Goal: Task Accomplishment & Management: Manage account settings

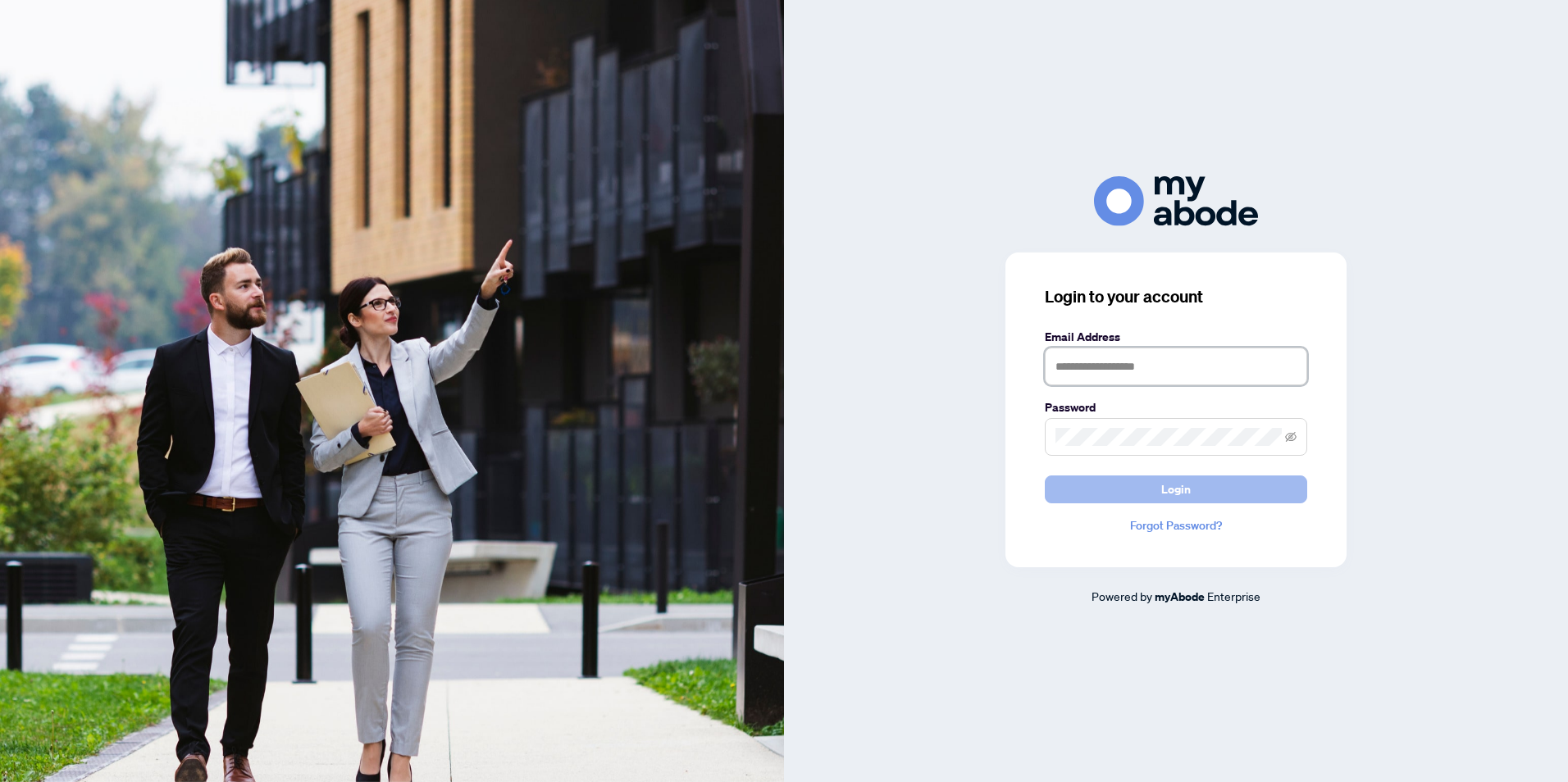
type input "**********"
click at [1160, 491] on button "Login" at bounding box center [1175, 489] width 263 height 28
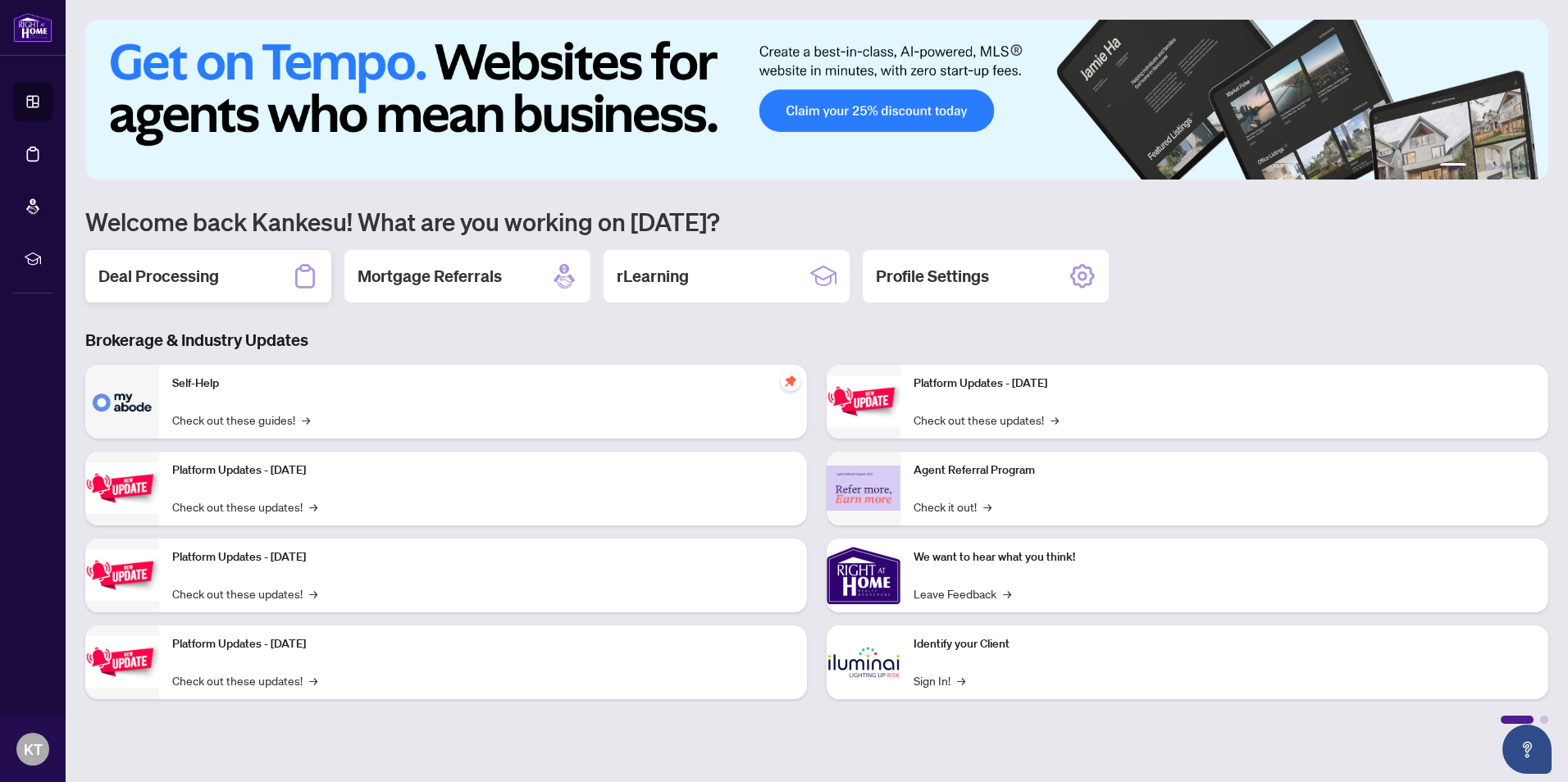
click at [157, 277] on h2 "Deal Processing" at bounding box center [158, 275] width 121 height 23
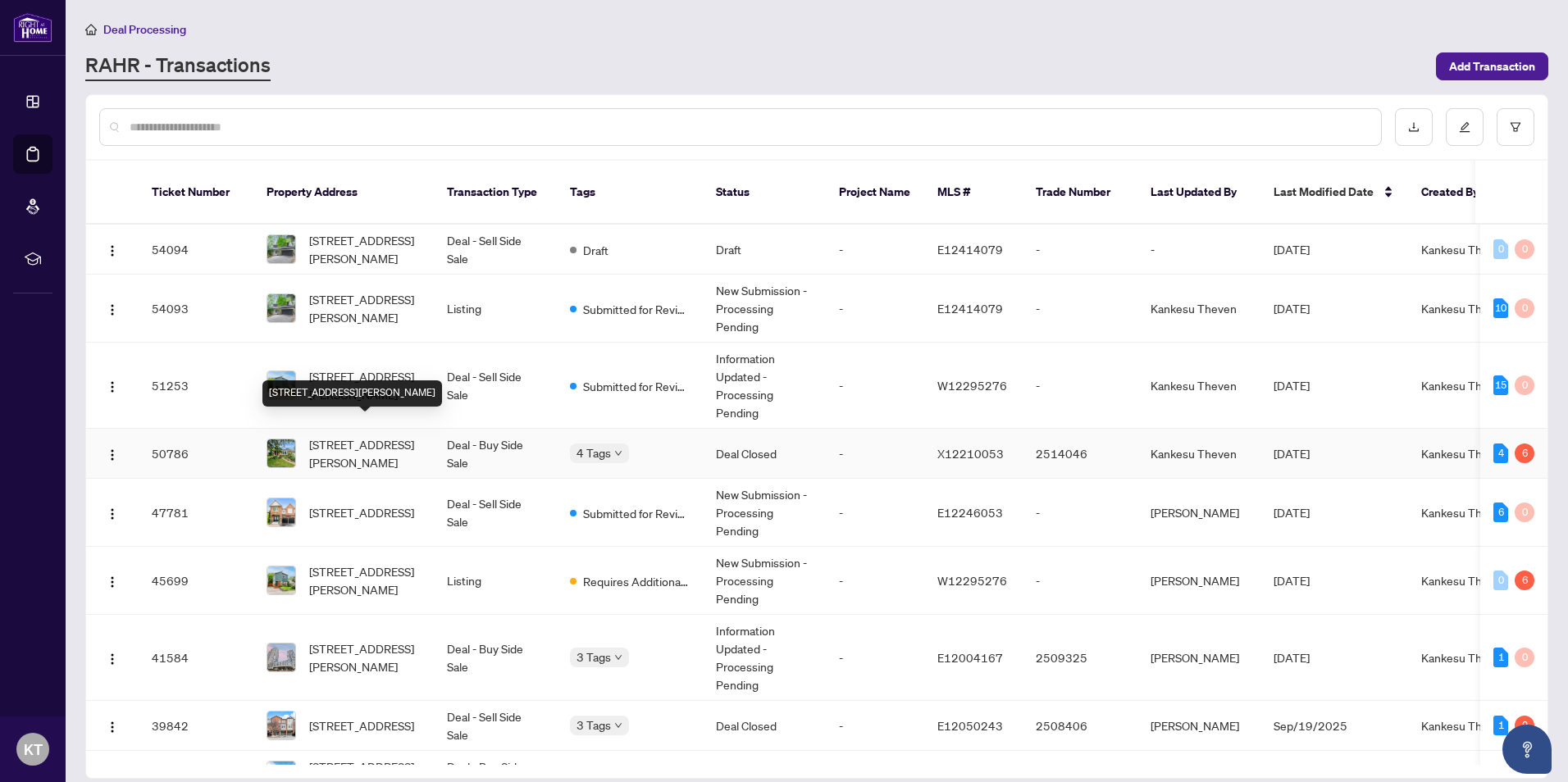
click at [363, 447] on span "[STREET_ADDRESS][PERSON_NAME]" at bounding box center [365, 453] width 112 height 36
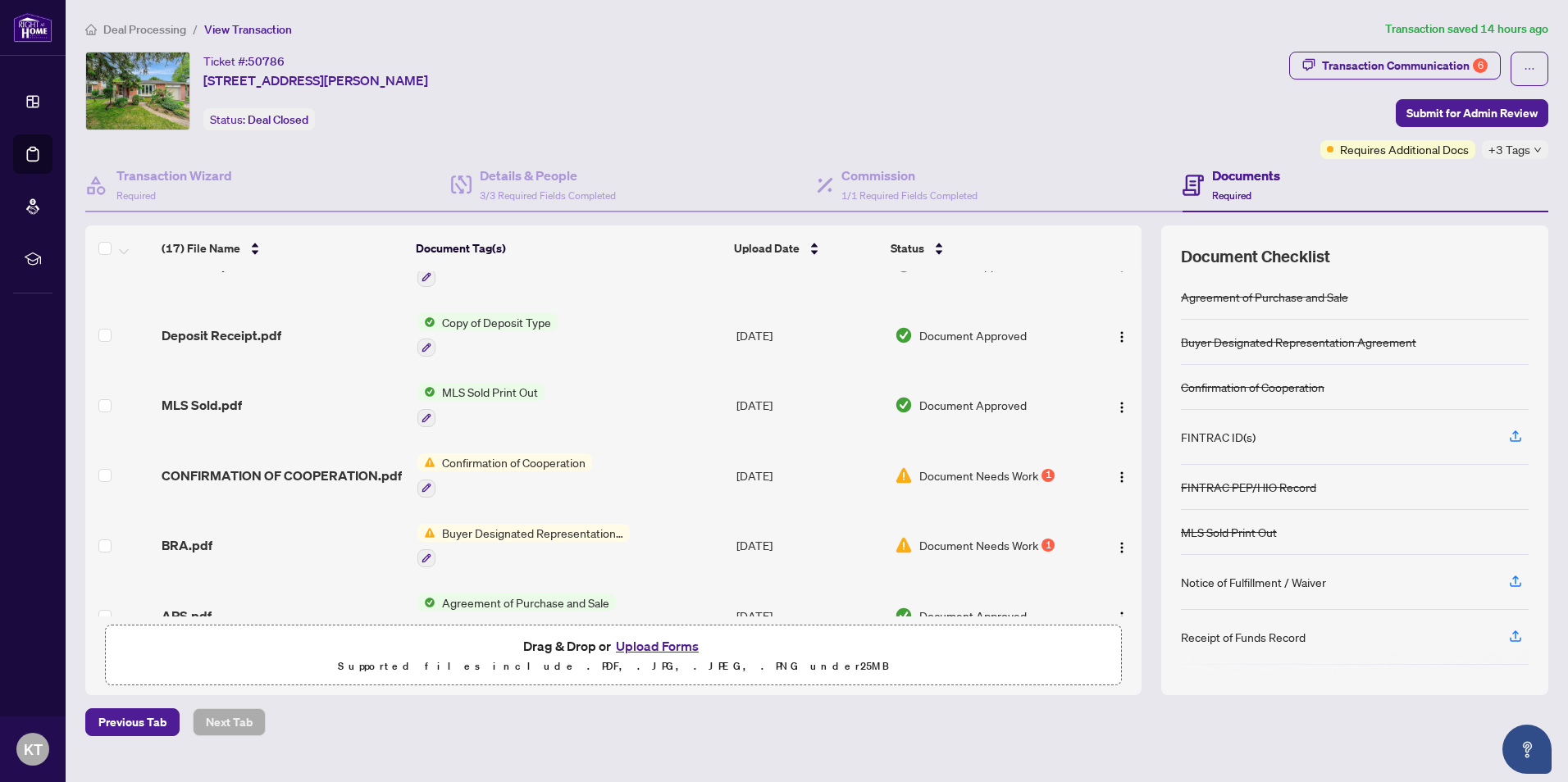
scroll to position [689, 0]
click at [977, 463] on span "Document Needs Work" at bounding box center [978, 471] width 119 height 18
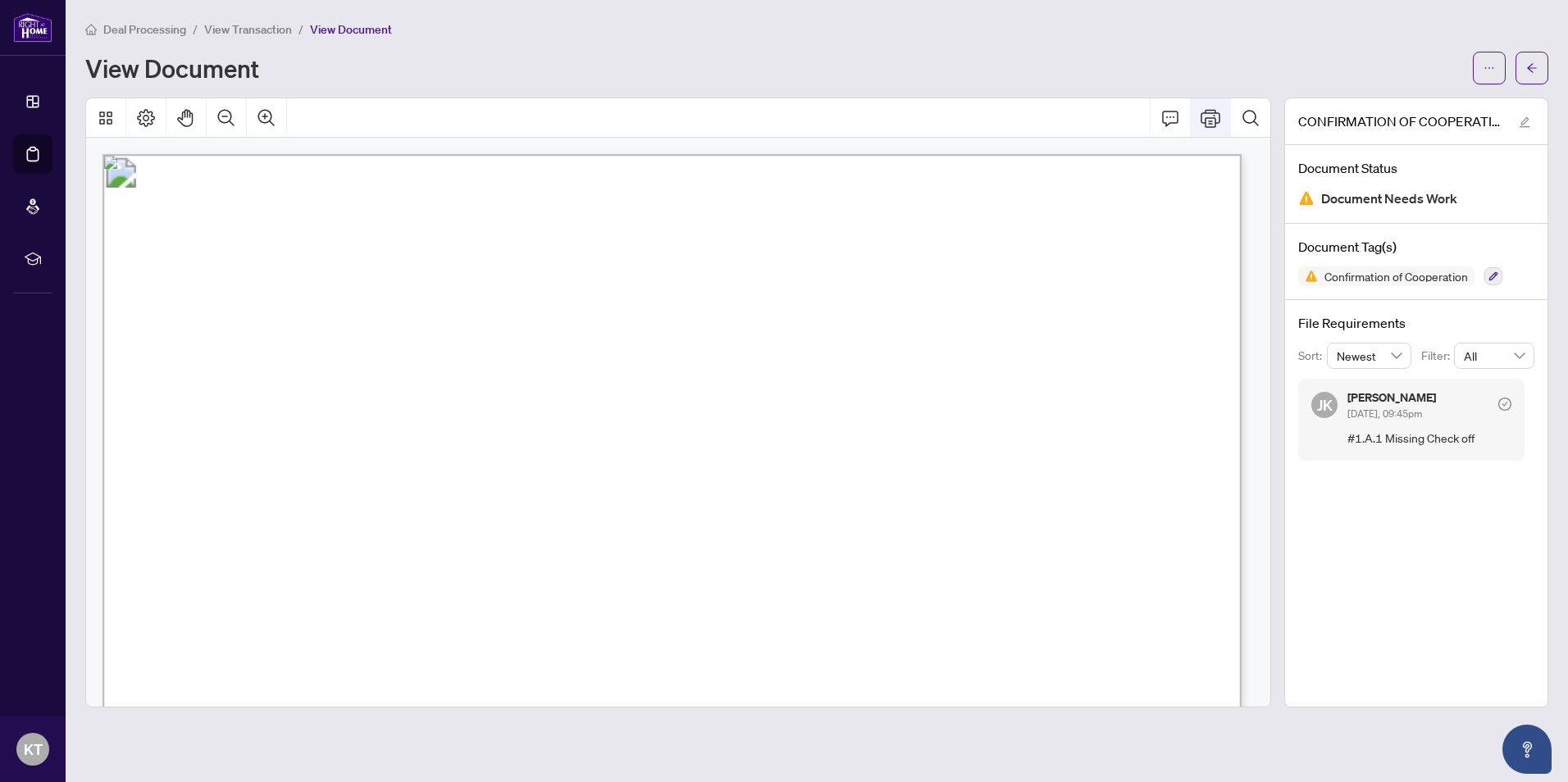
click at [1211, 111] on icon "Print" at bounding box center [1210, 117] width 19 height 18
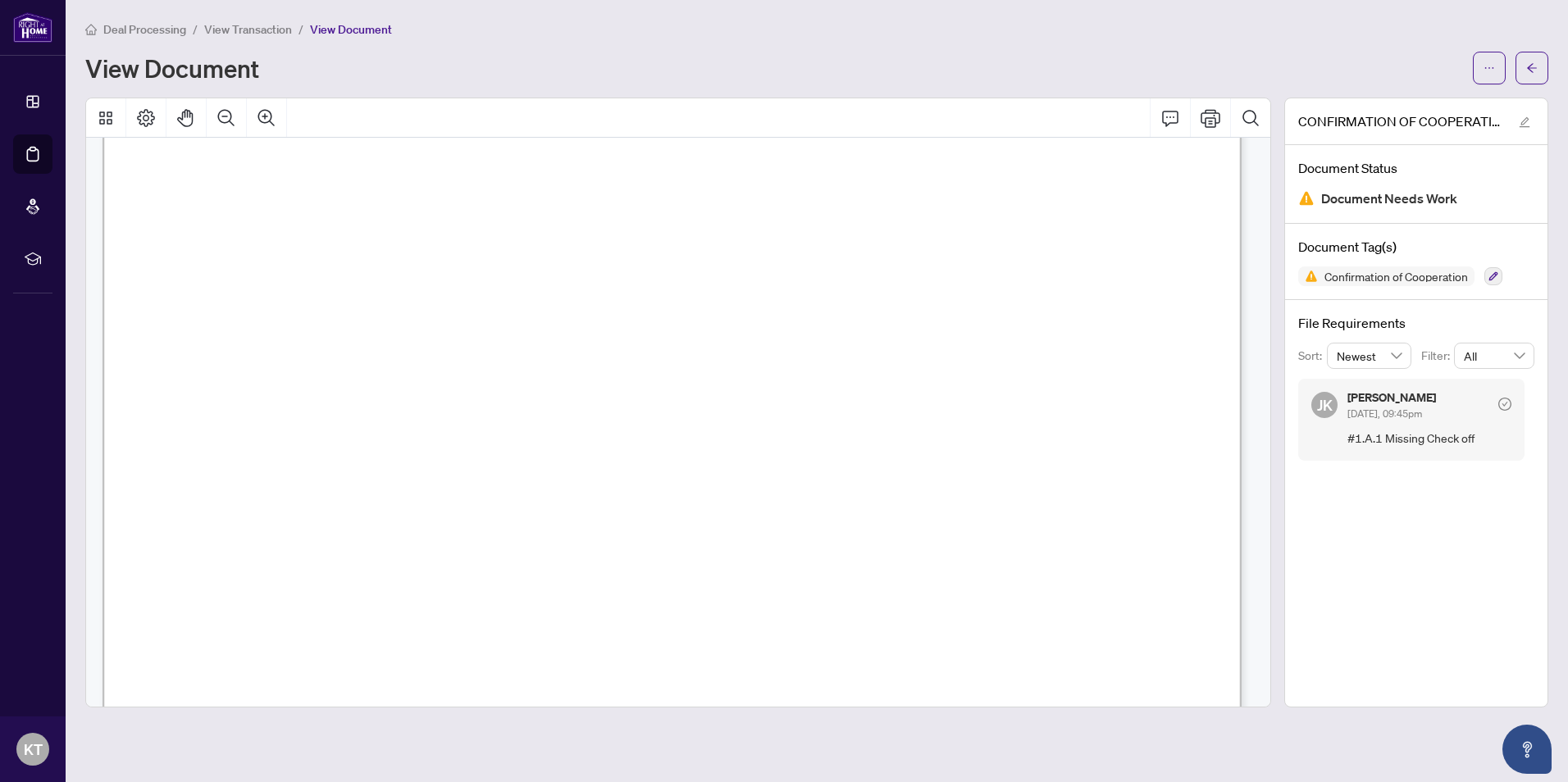
scroll to position [214, 0]
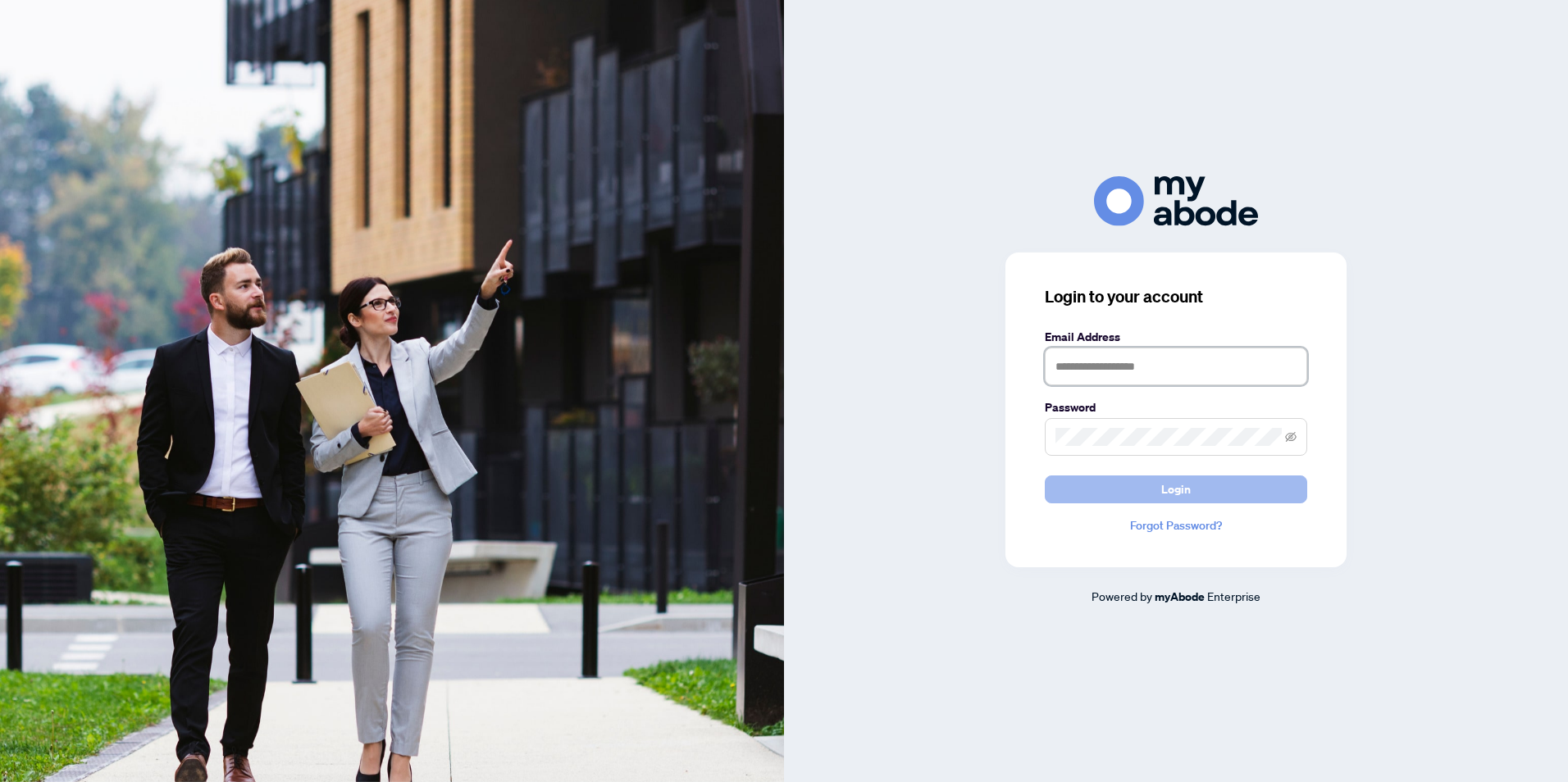
type input "**********"
click at [1187, 499] on span "Login" at bounding box center [1175, 489] width 30 height 26
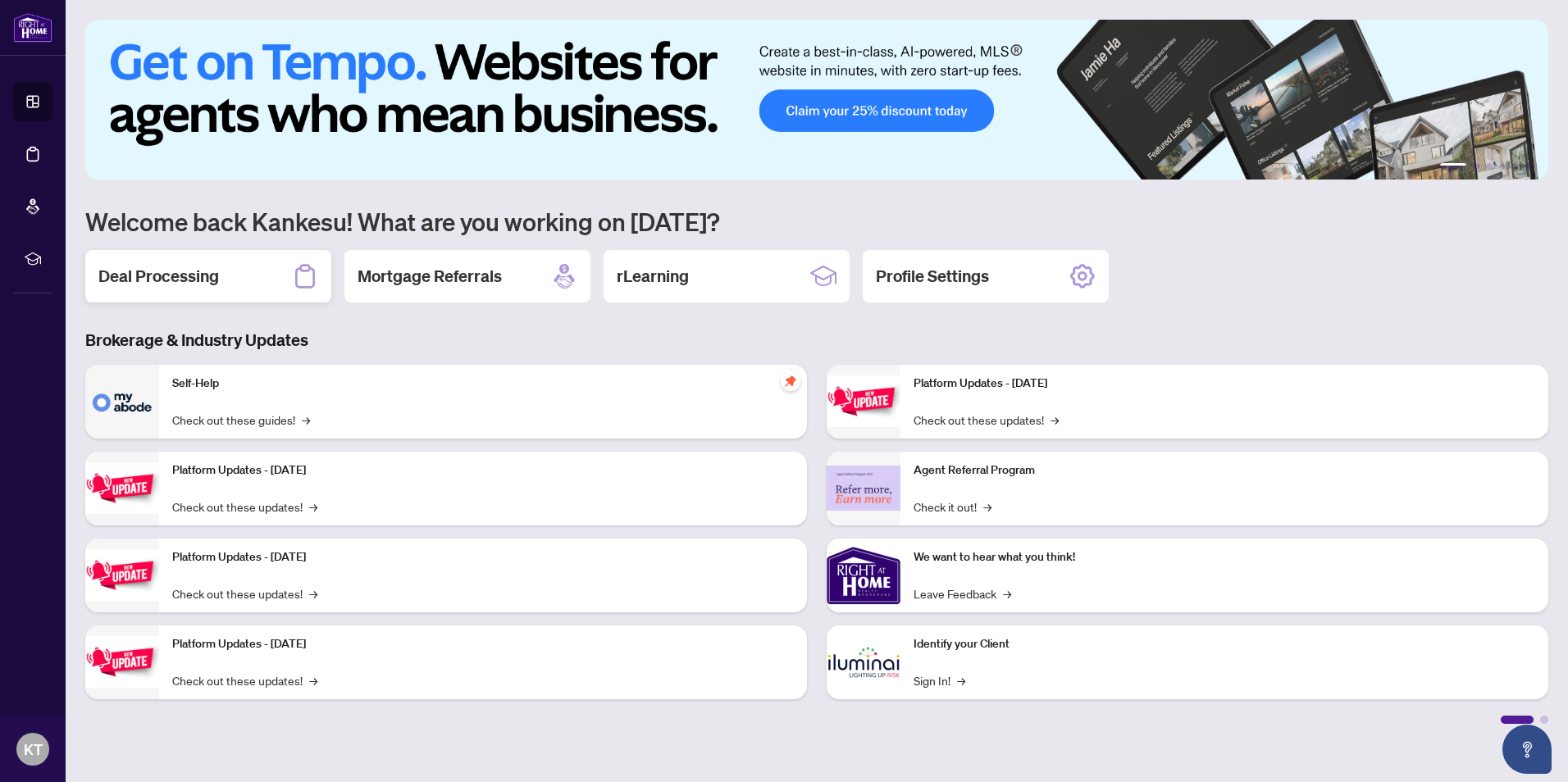
click at [197, 280] on h2 "Deal Processing" at bounding box center [158, 275] width 121 height 23
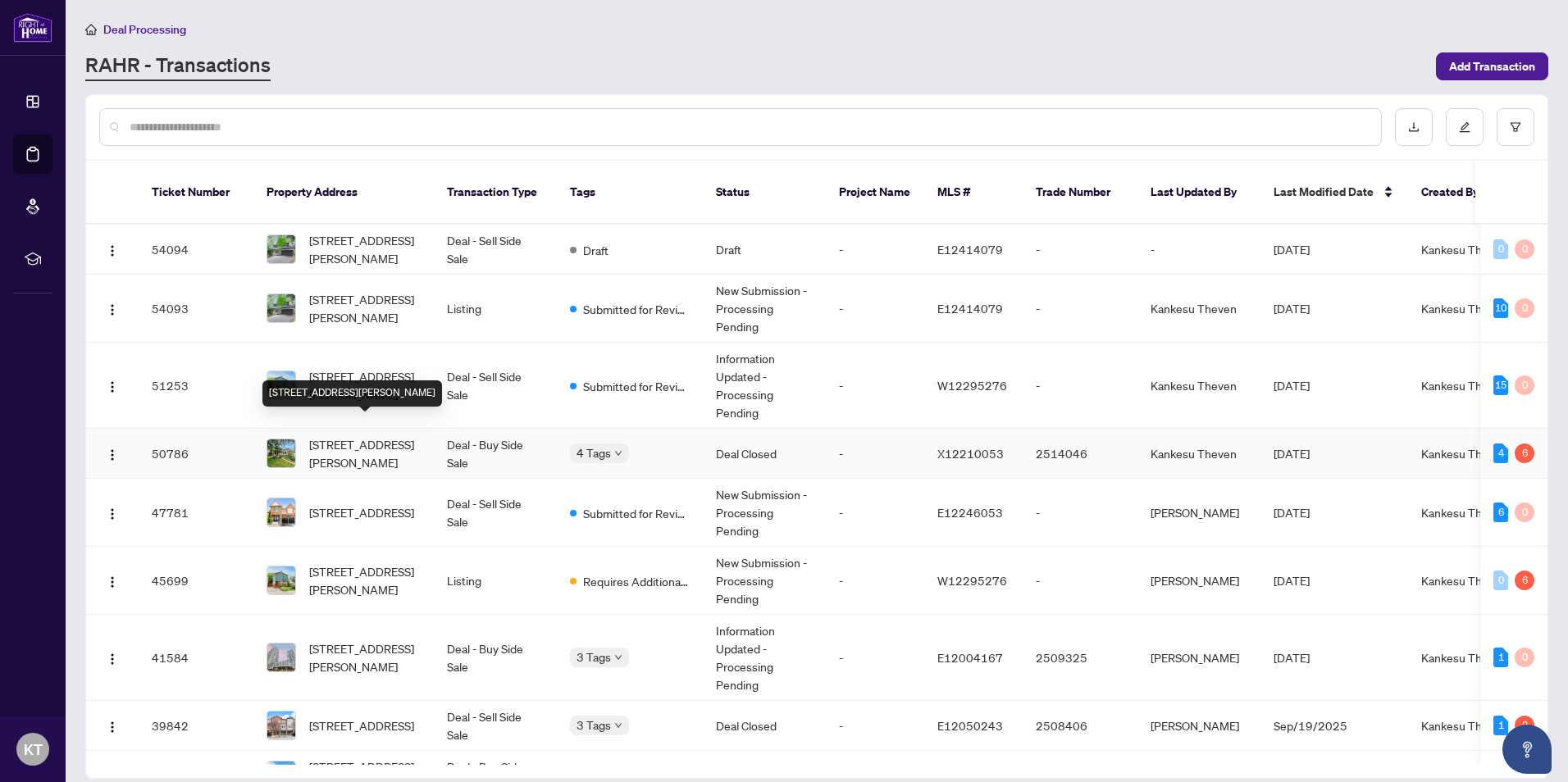
click at [327, 435] on span "LOT 72, PLAN 1267,-1107 Mary Ave, Cambridge, Ontario N3H 4N6, Canada" at bounding box center [365, 453] width 112 height 36
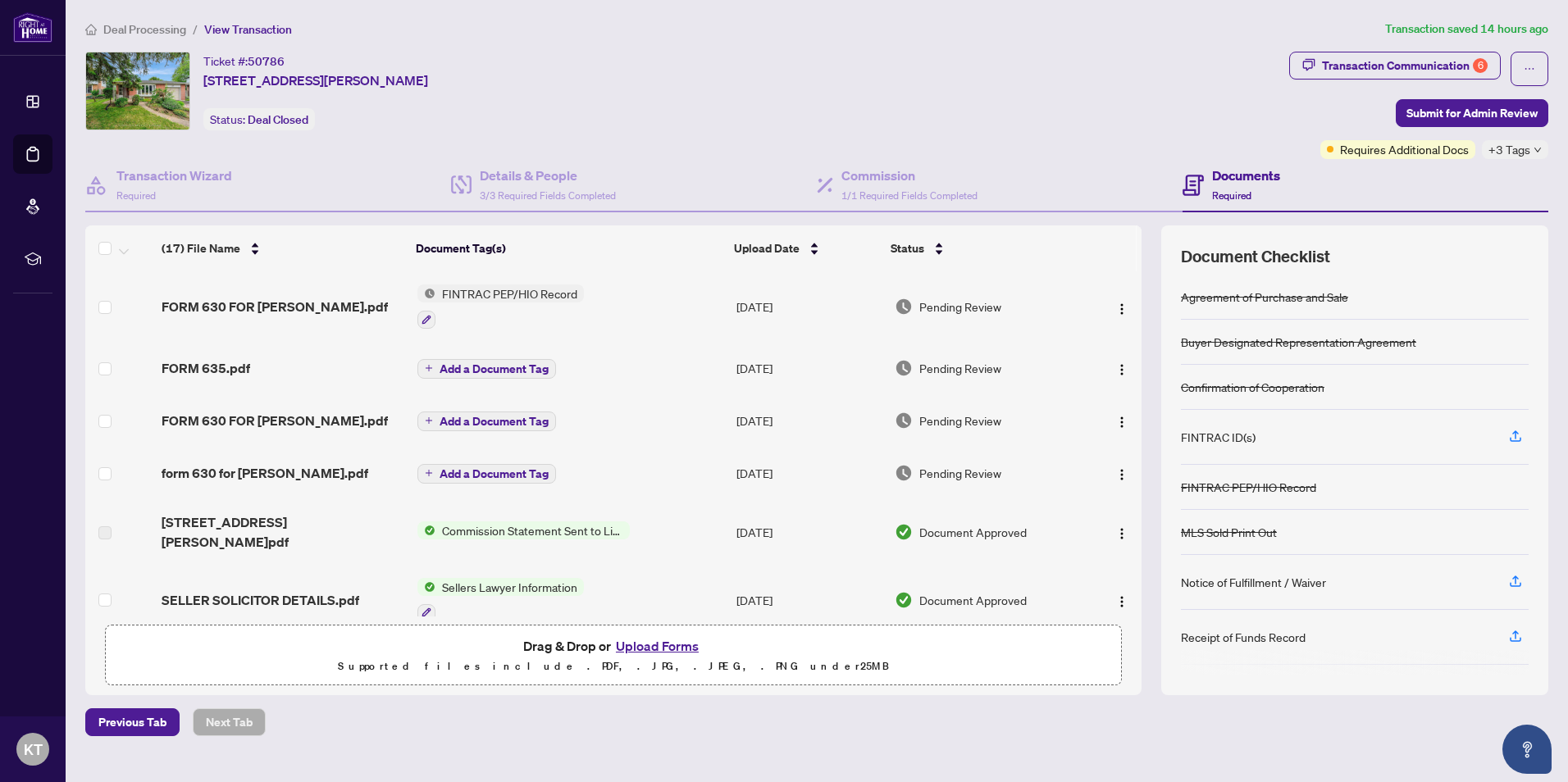
click at [677, 649] on button "Upload Forms" at bounding box center [657, 645] width 93 height 21
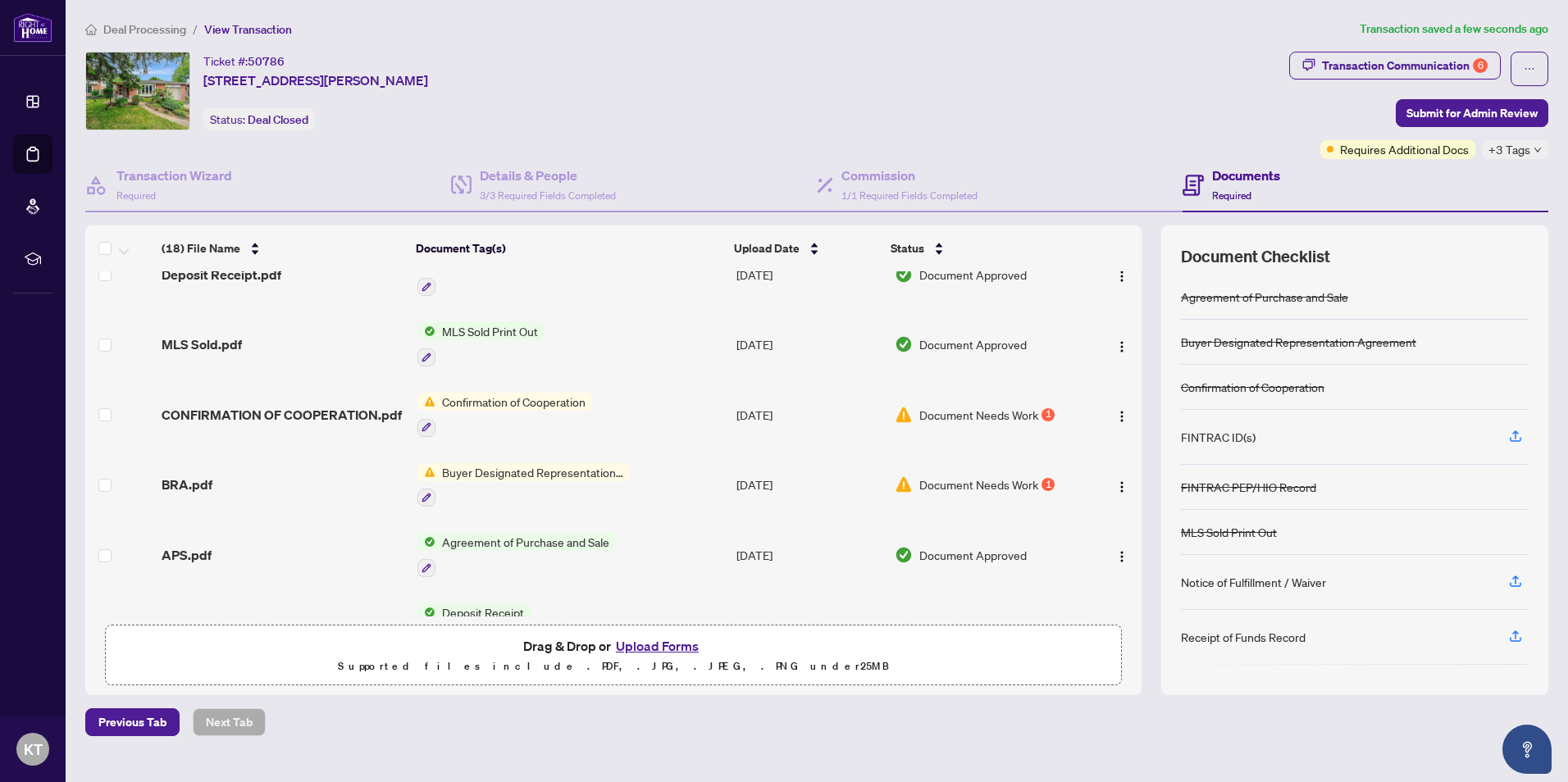
scroll to position [821, 0]
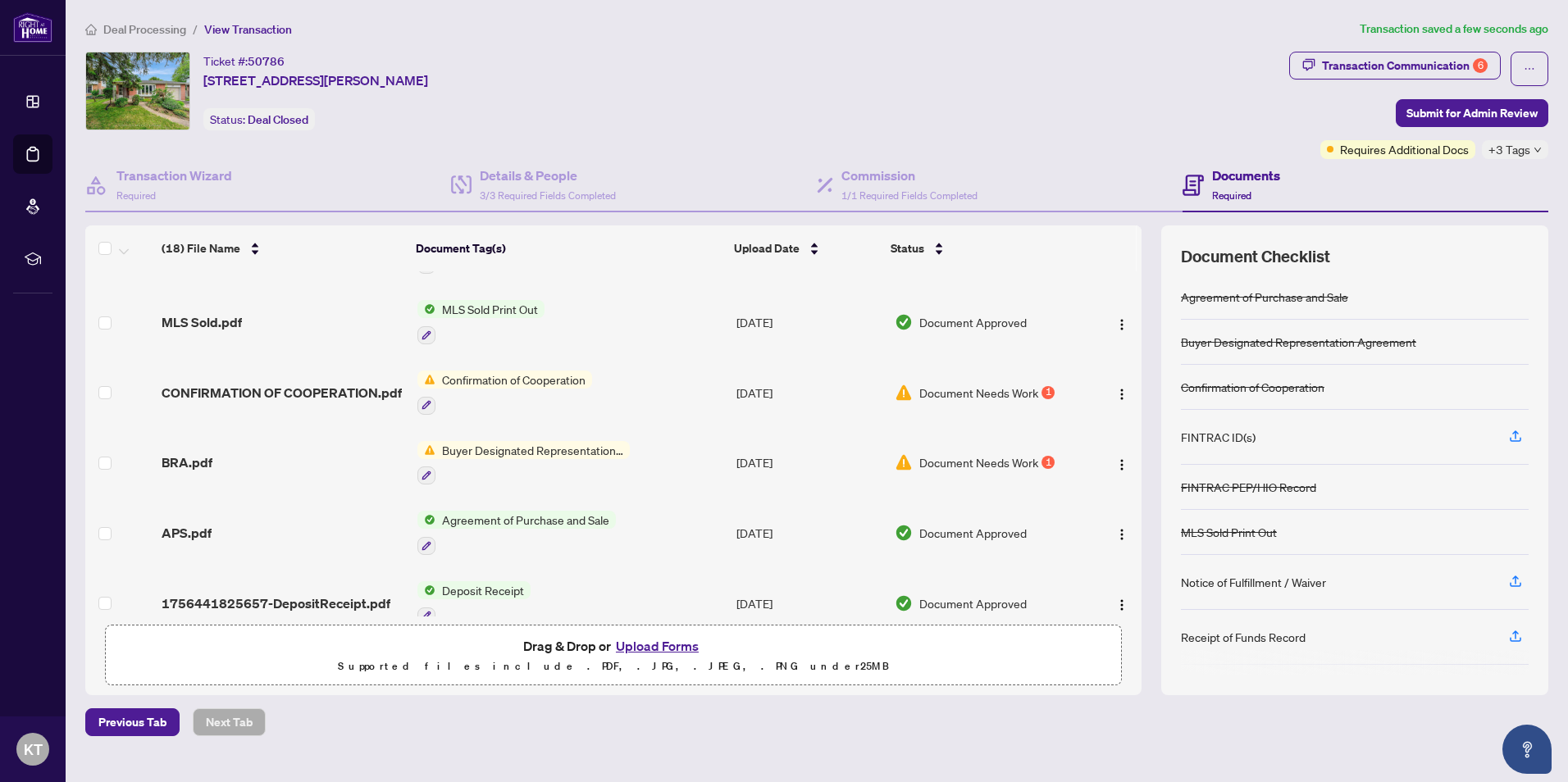
click at [950, 453] on span "Document Needs Work" at bounding box center [978, 462] width 119 height 18
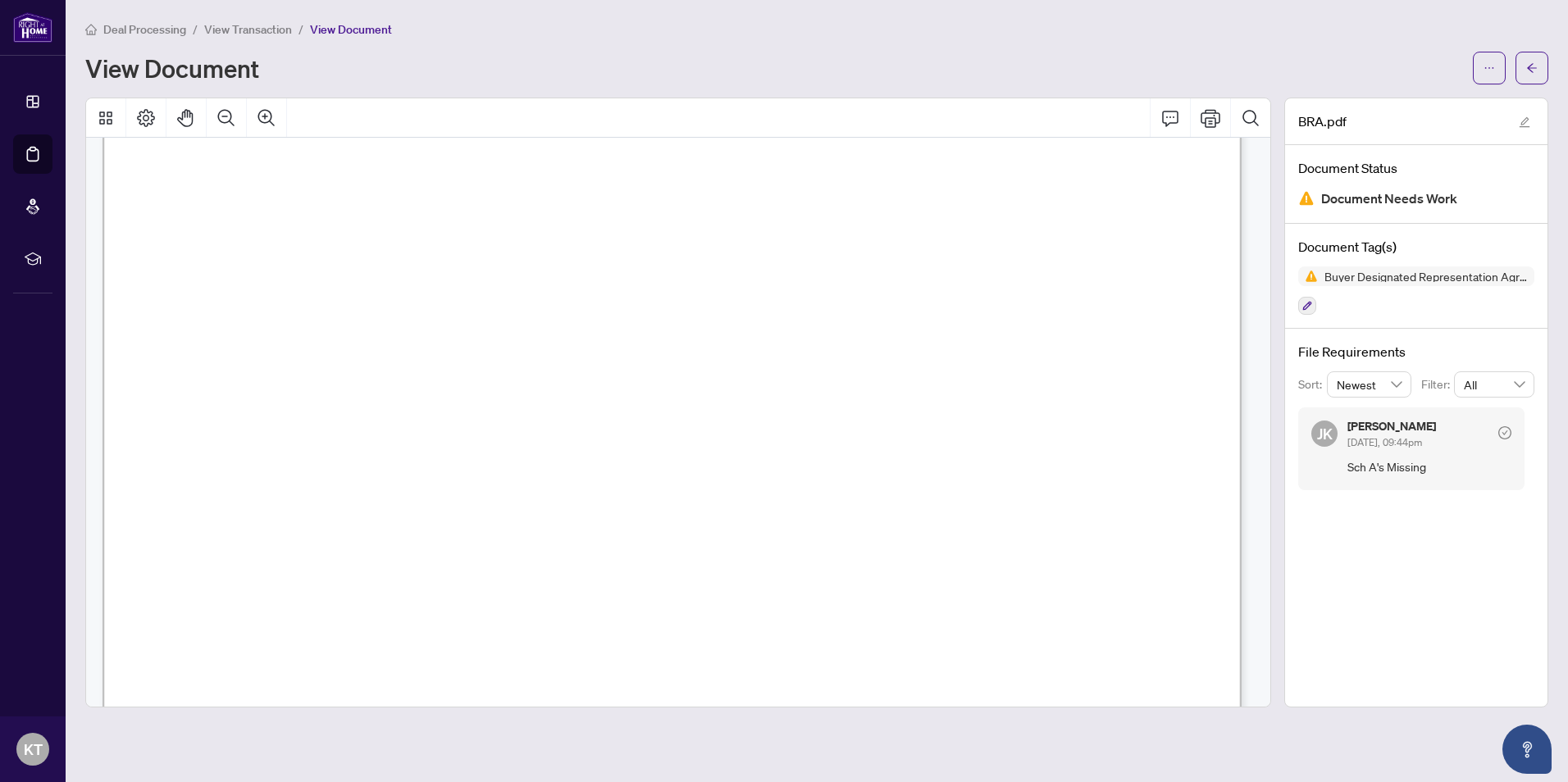
scroll to position [4723, 0]
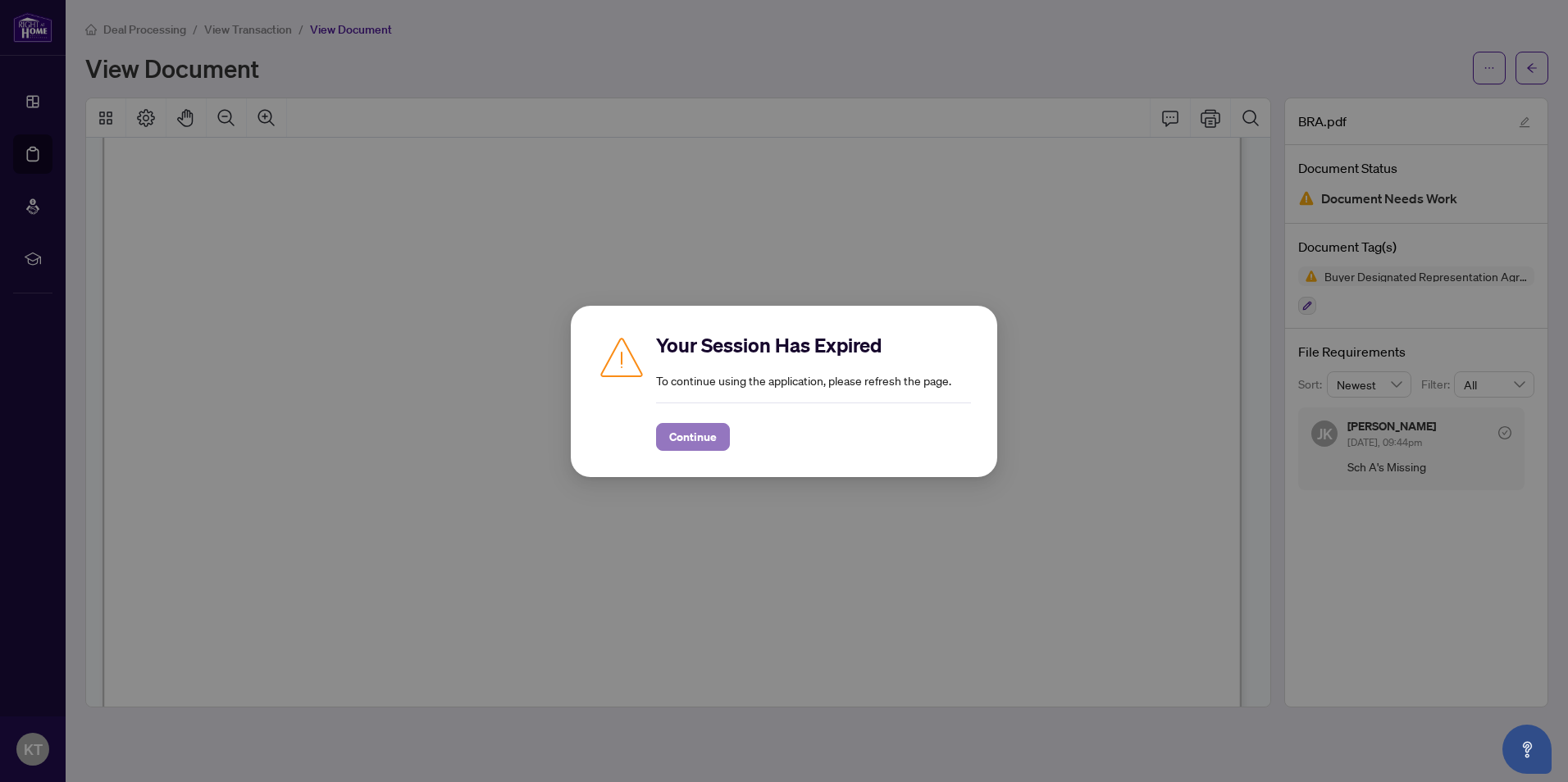
click at [703, 434] on span "Continue" at bounding box center [693, 437] width 47 height 26
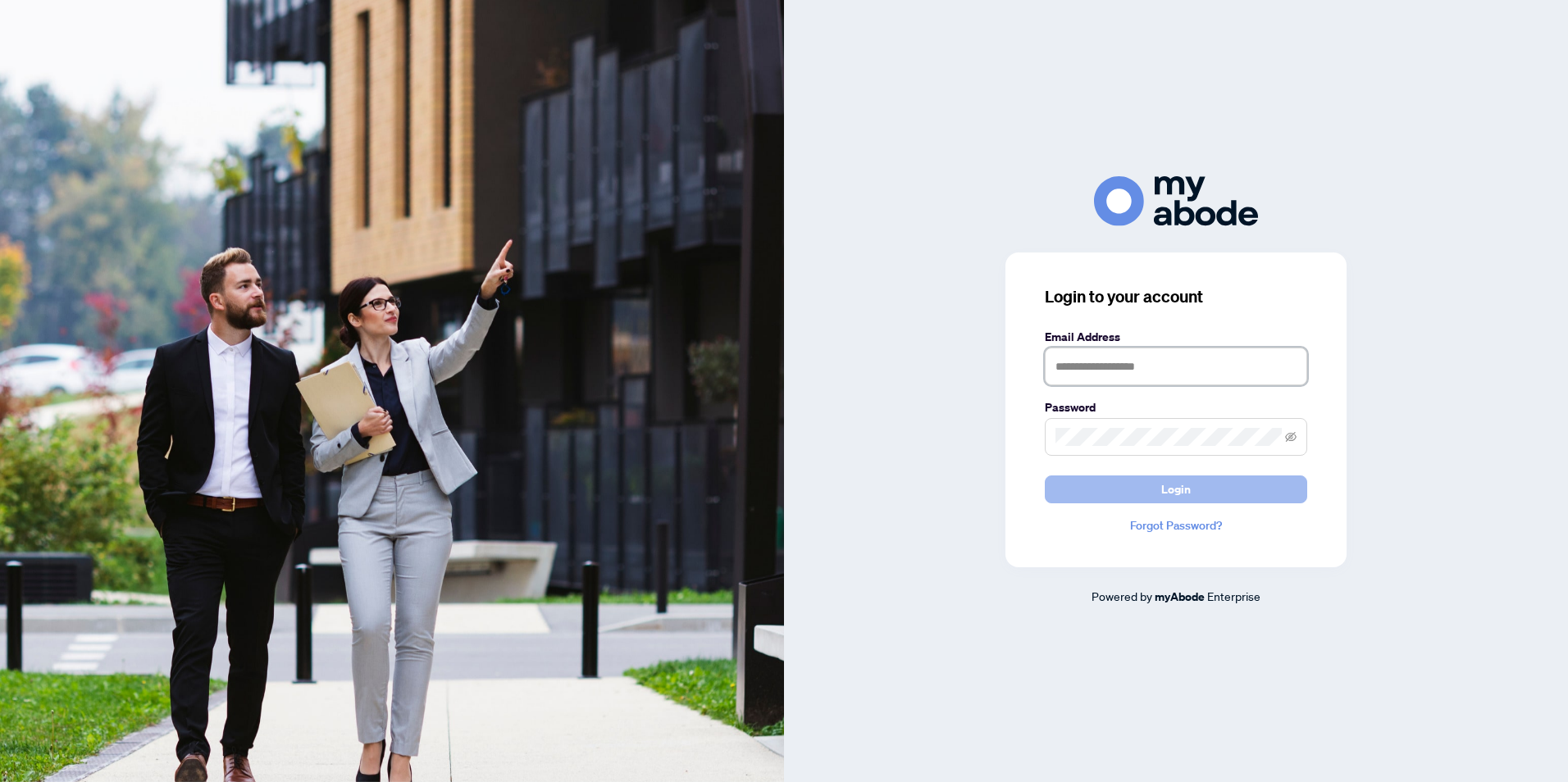
type input "**********"
click at [1189, 489] on span "Login" at bounding box center [1175, 489] width 30 height 26
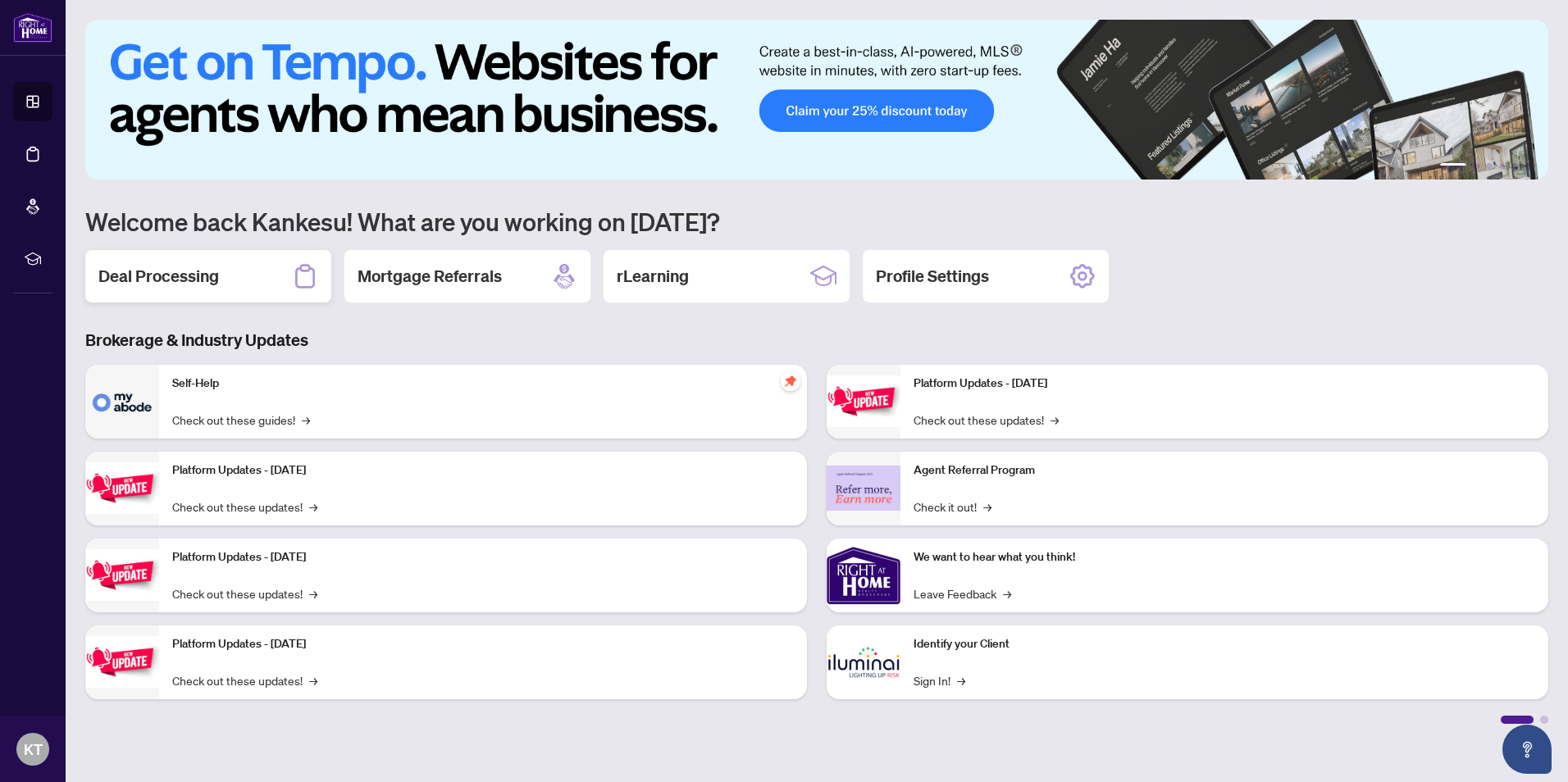
click at [172, 275] on h2 "Deal Processing" at bounding box center [158, 275] width 121 height 23
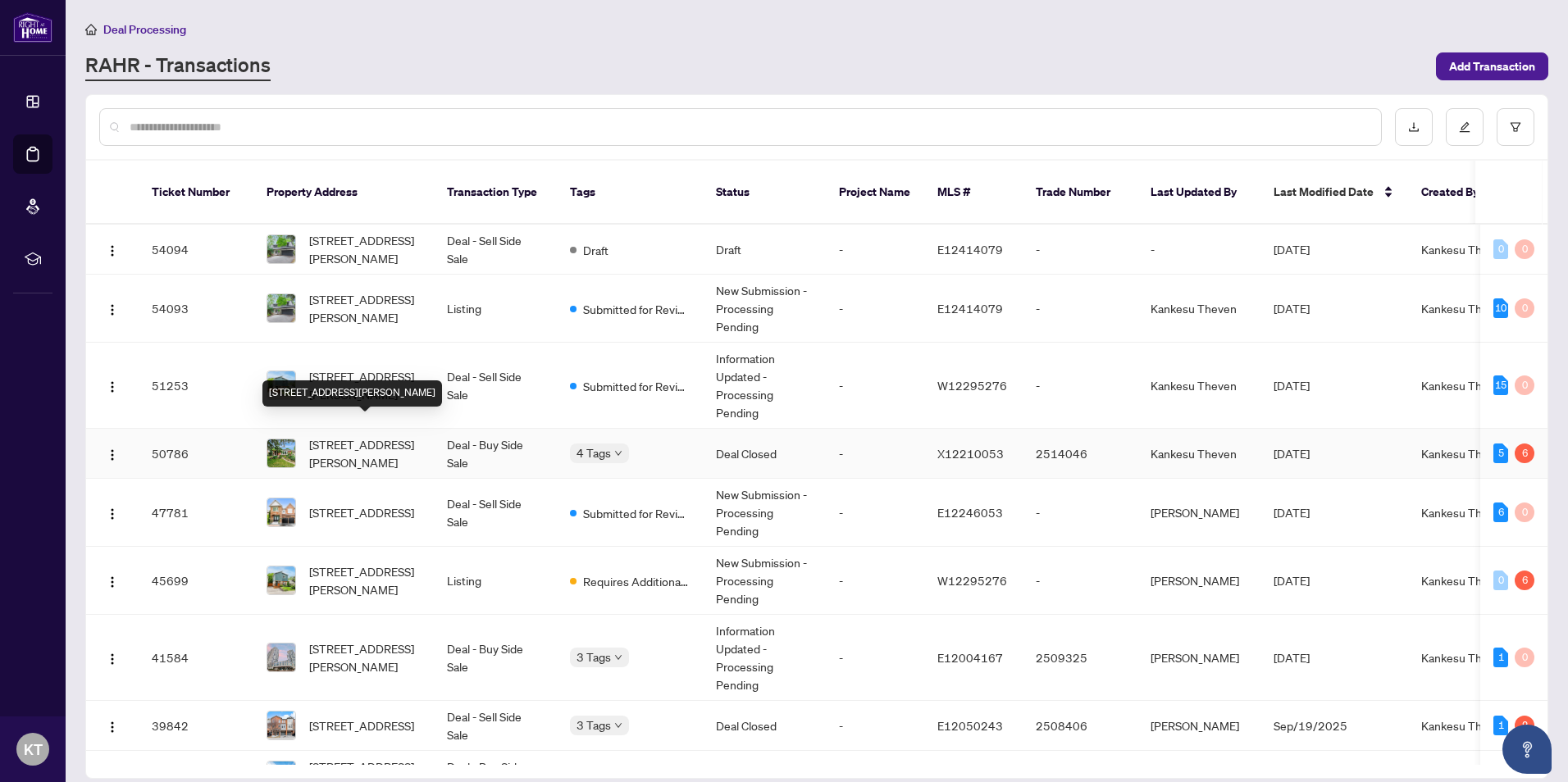
click at [331, 435] on span "LOT 72, PLAN 1267,-1107 Mary Ave, Cambridge, Ontario N3H 4N6, Canada" at bounding box center [365, 453] width 112 height 36
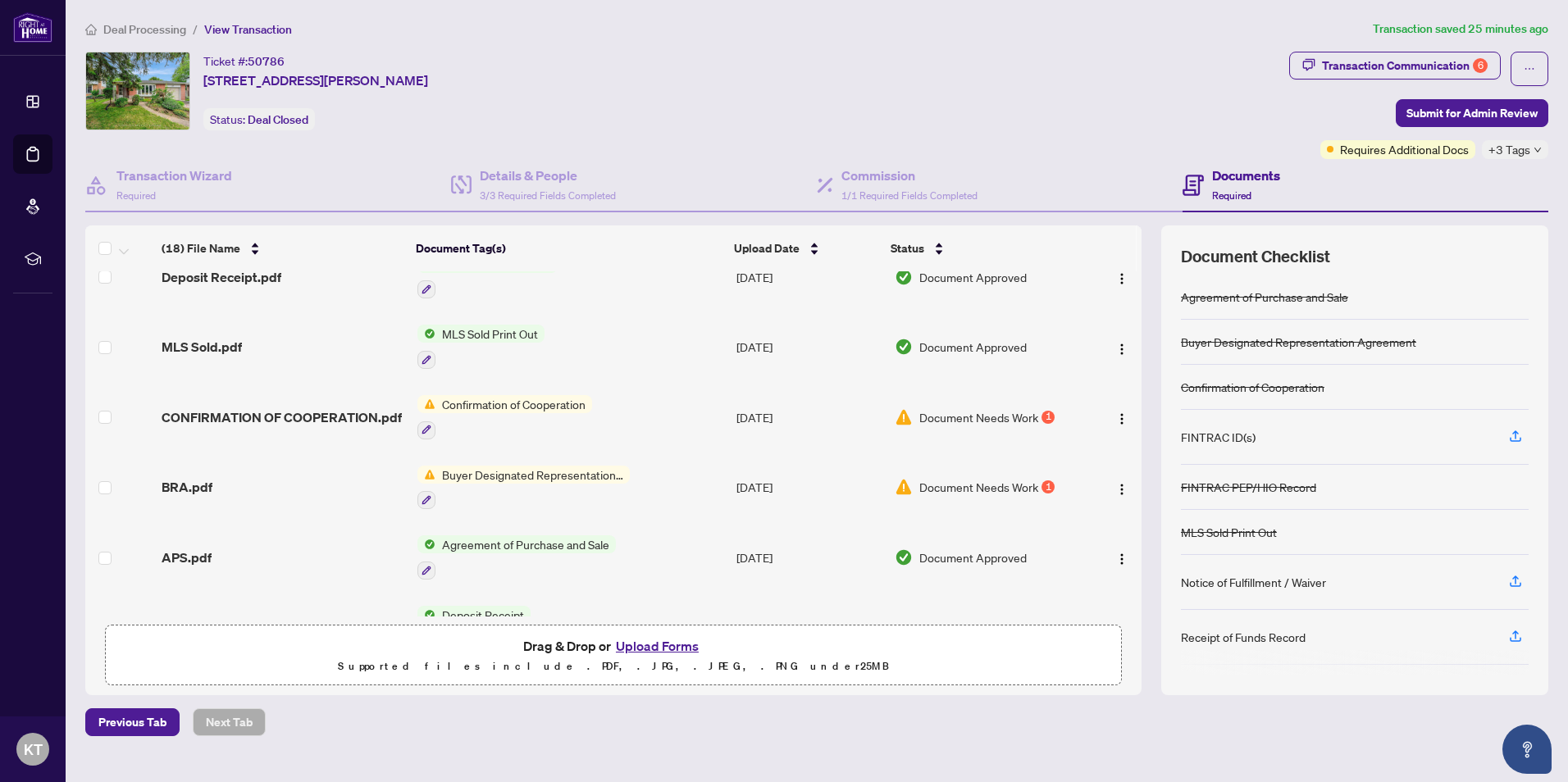
scroll to position [821, 0]
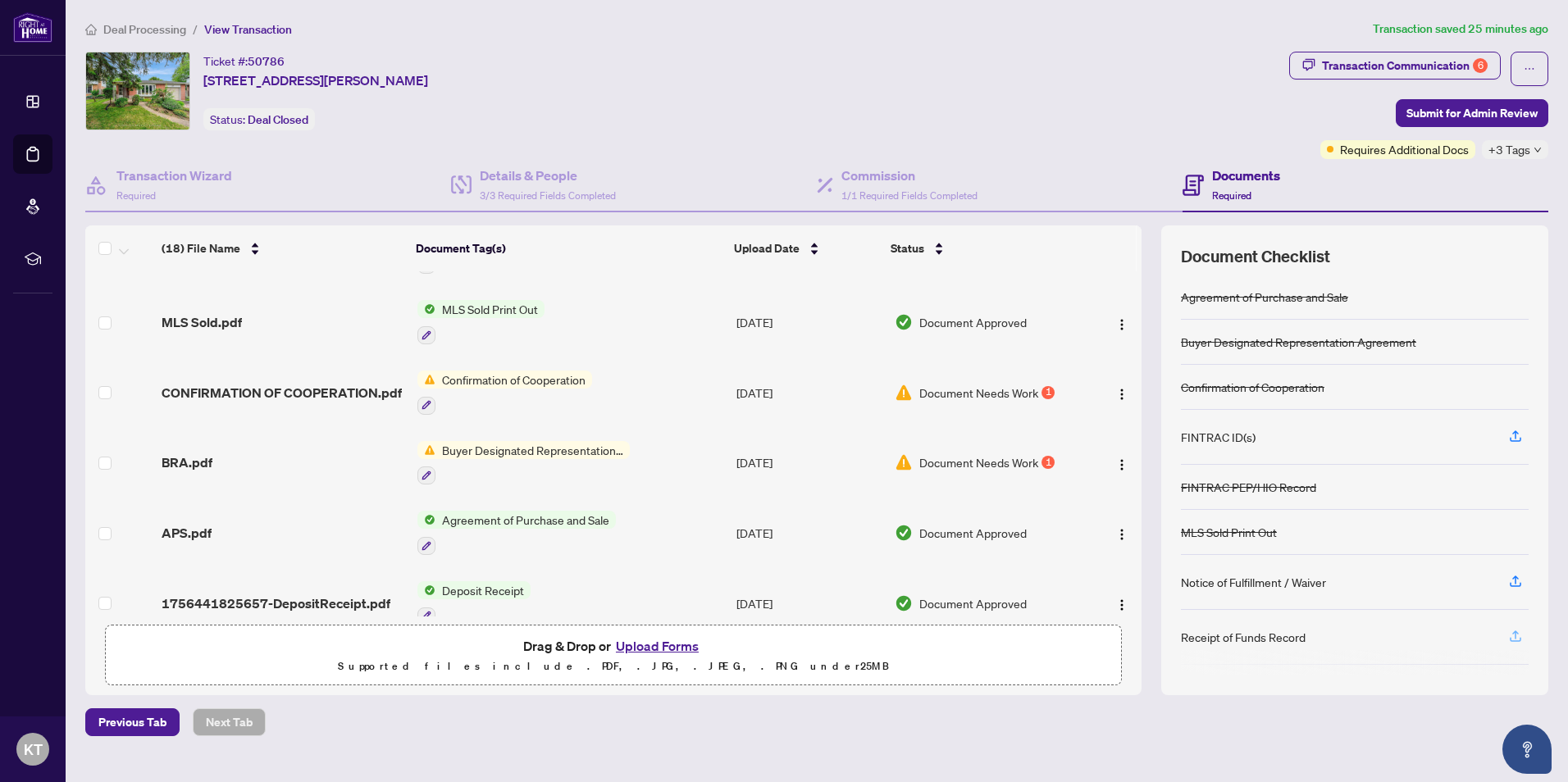
click at [1517, 634] on icon "button" at bounding box center [1515, 635] width 14 height 14
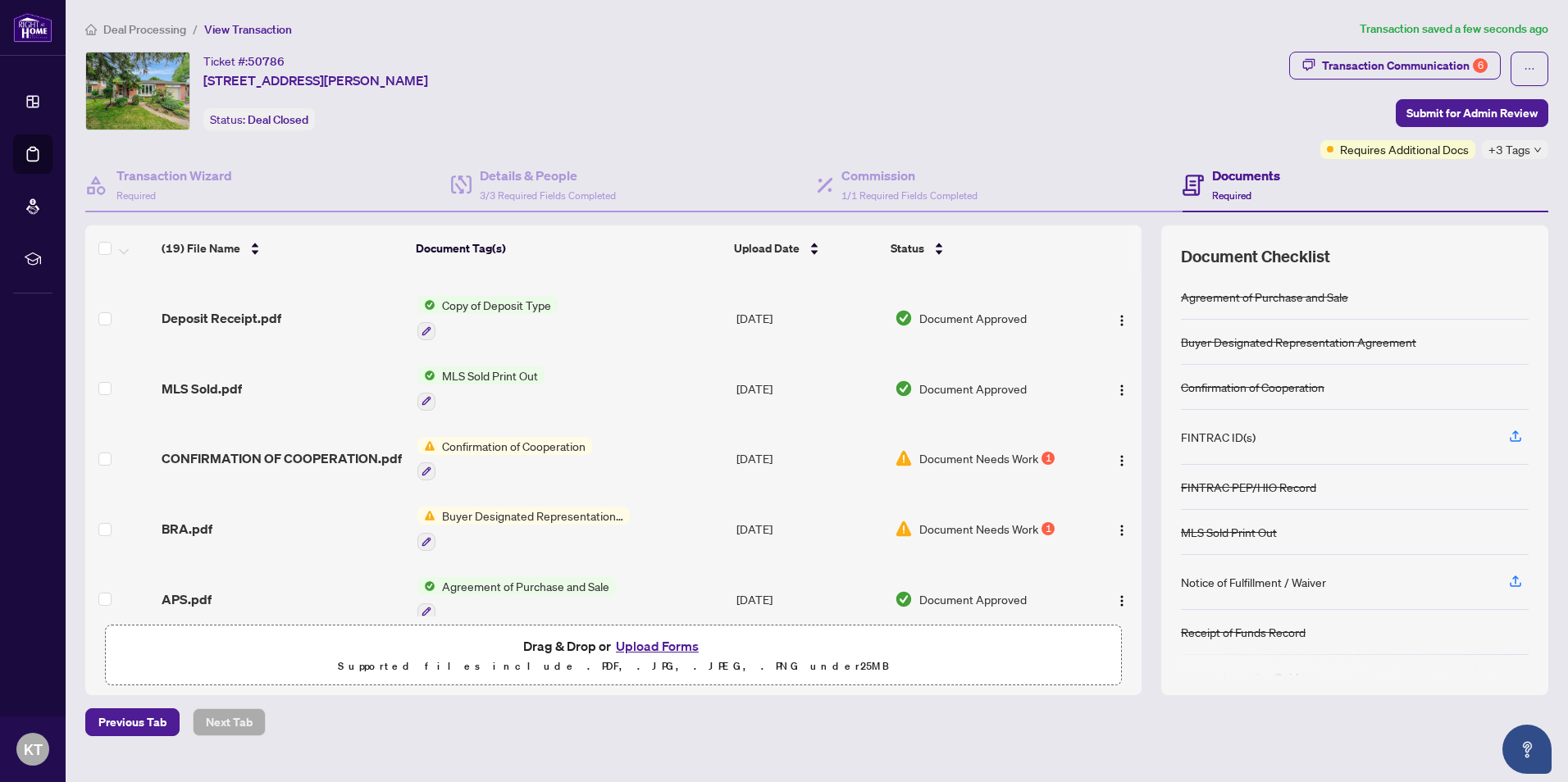
scroll to position [890, 0]
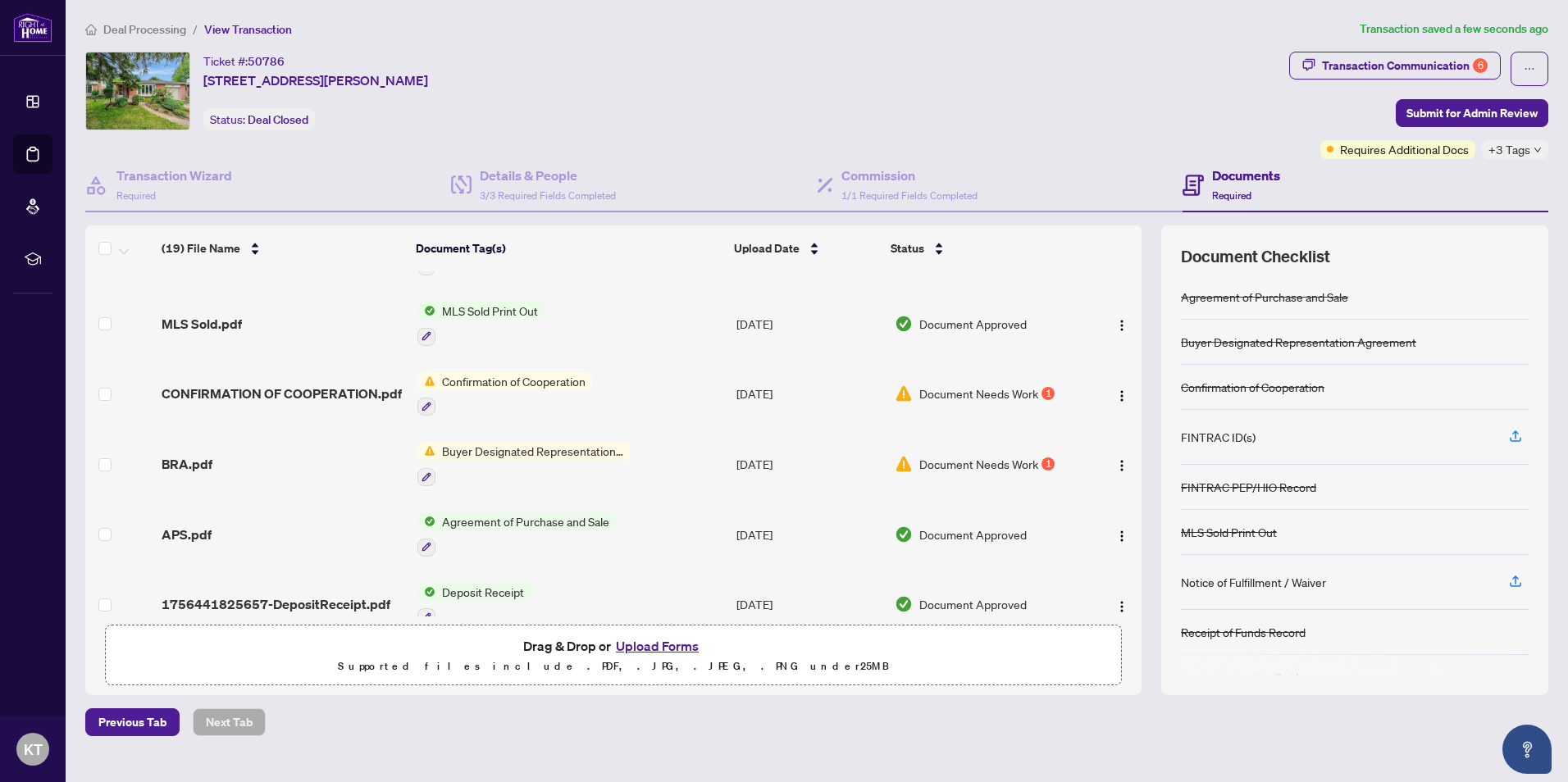
click at [675, 644] on button "Upload Forms" at bounding box center [657, 645] width 93 height 21
click at [666, 638] on button "Upload Forms" at bounding box center [657, 645] width 93 height 21
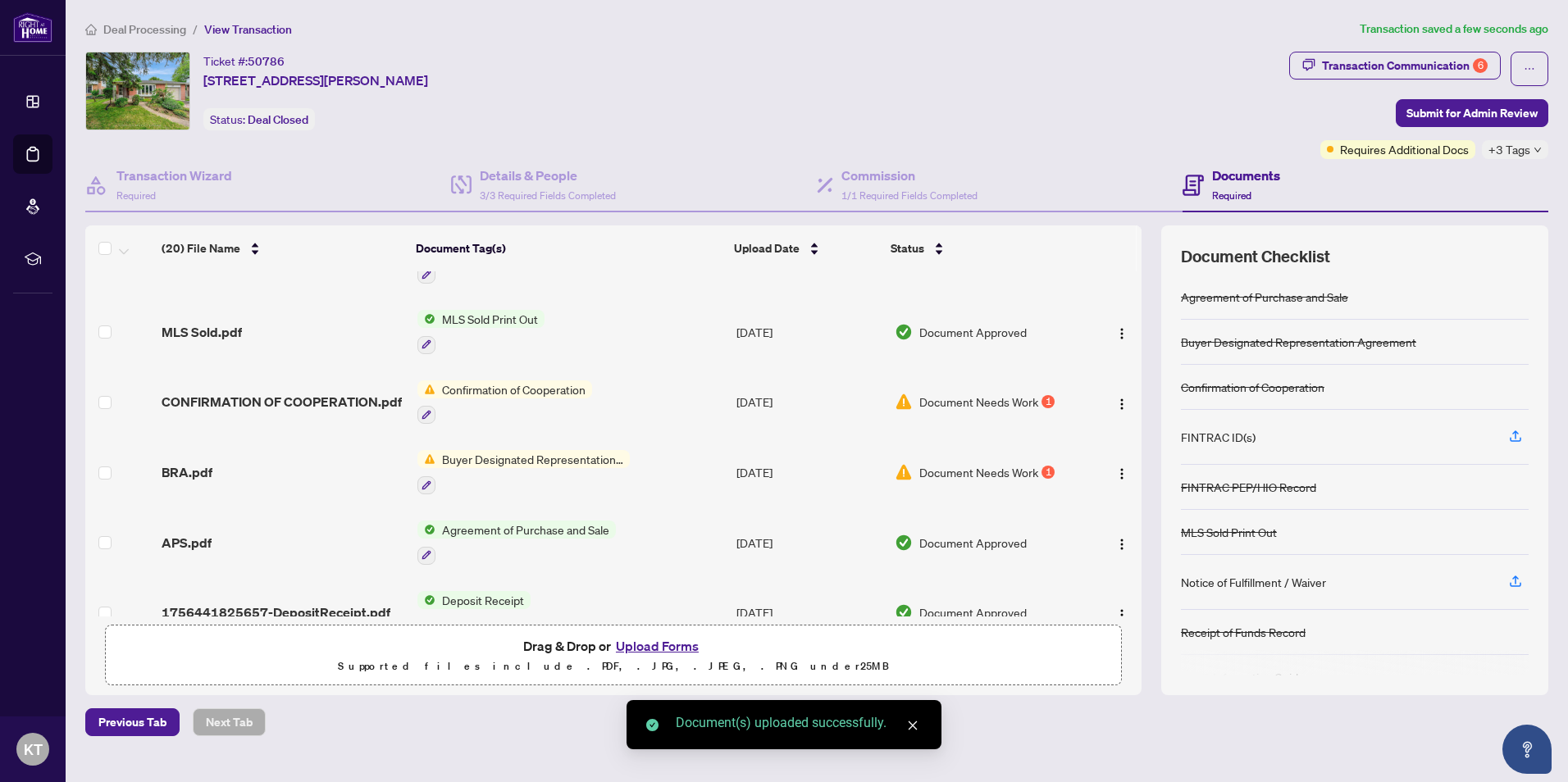
scroll to position [942, 0]
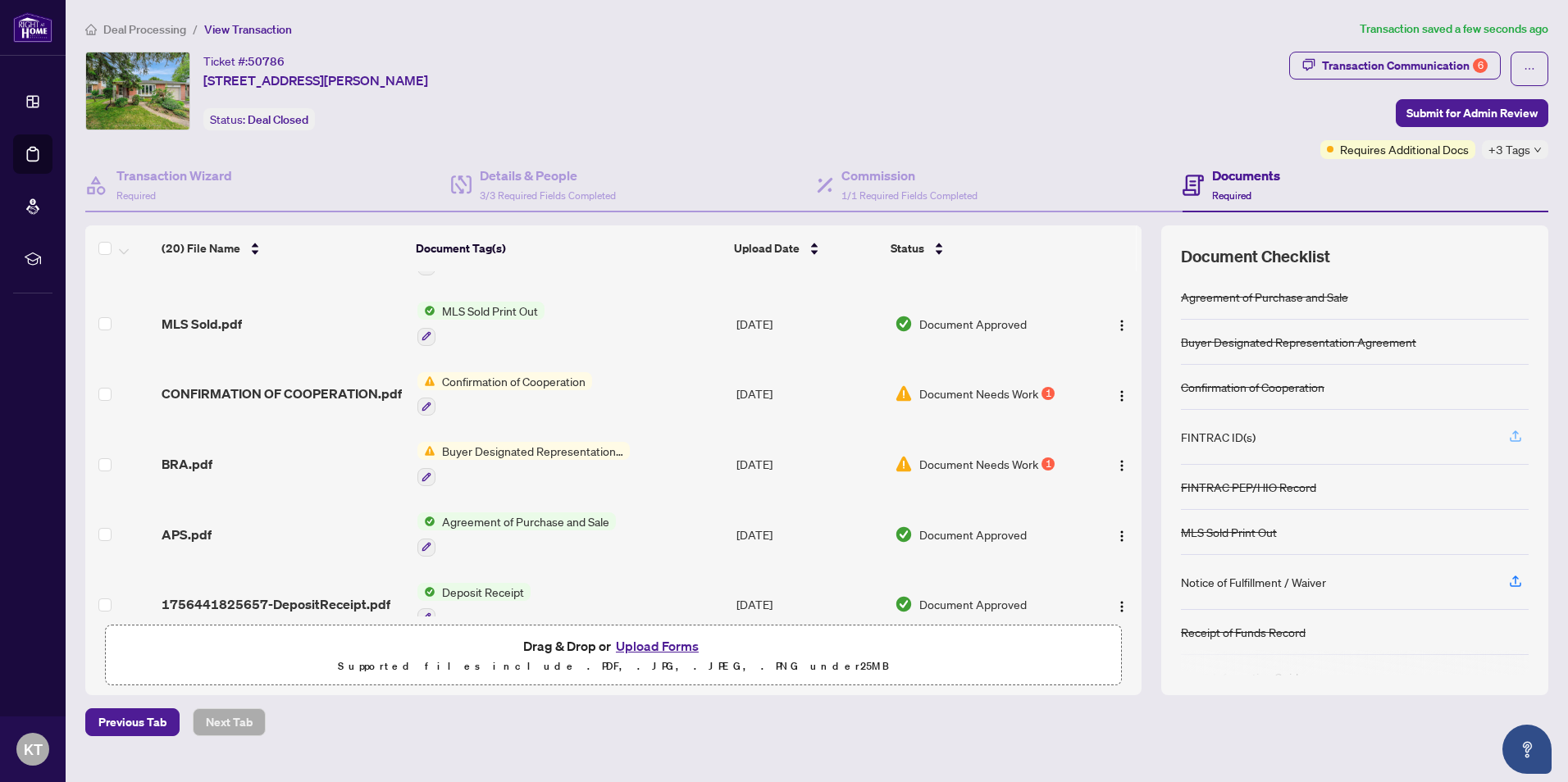
click at [1519, 433] on icon "button" at bounding box center [1515, 436] width 14 height 14
